Goal: Check status: Check status

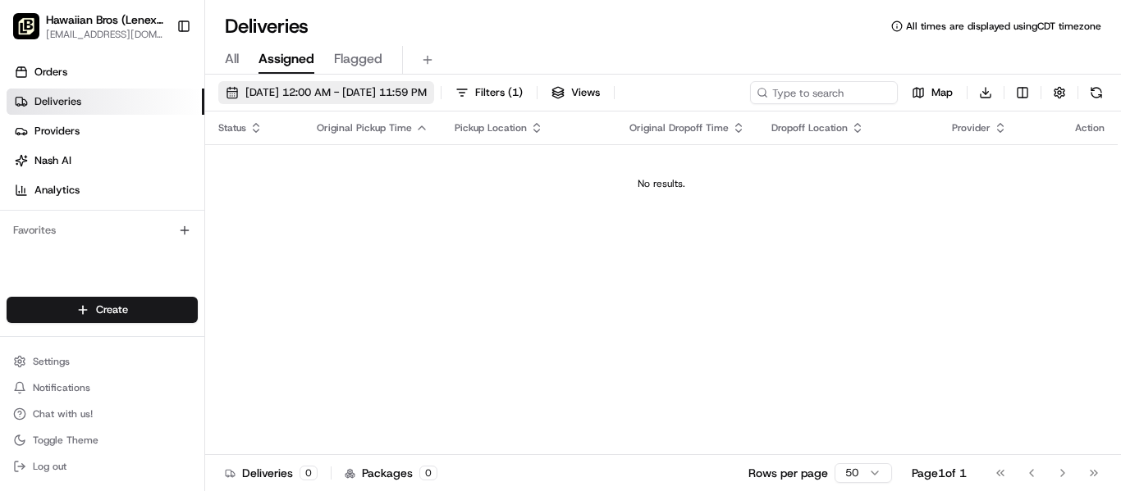
click at [405, 102] on button "[DATE] 12:00 AM - [DATE] 11:59 PM" at bounding box center [326, 92] width 216 height 23
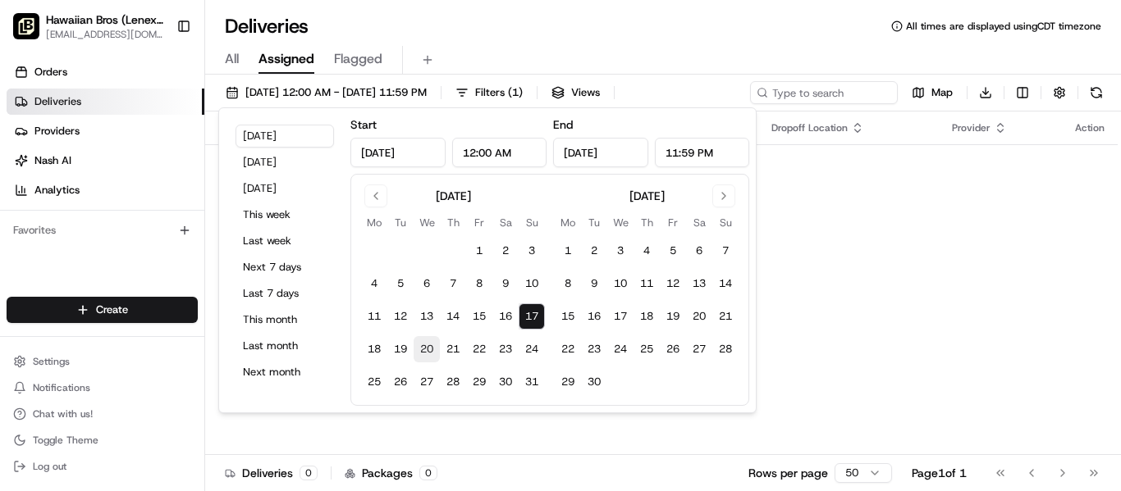
click at [434, 346] on button "20" at bounding box center [427, 349] width 26 height 26
type input "[DATE]"
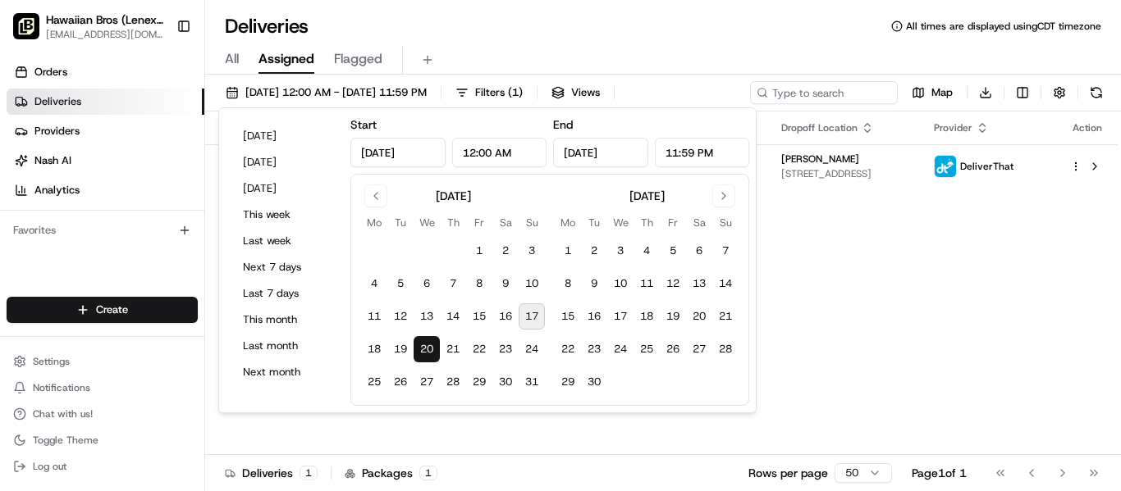
click at [434, 346] on button "20" at bounding box center [427, 349] width 26 height 26
click at [894, 343] on div "Status Original Pickup Time Pickup Location Original Dropoff Time Dropoff Locat…" at bounding box center [661, 284] width 912 height 344
